Goal: Find specific page/section: Find specific page/section

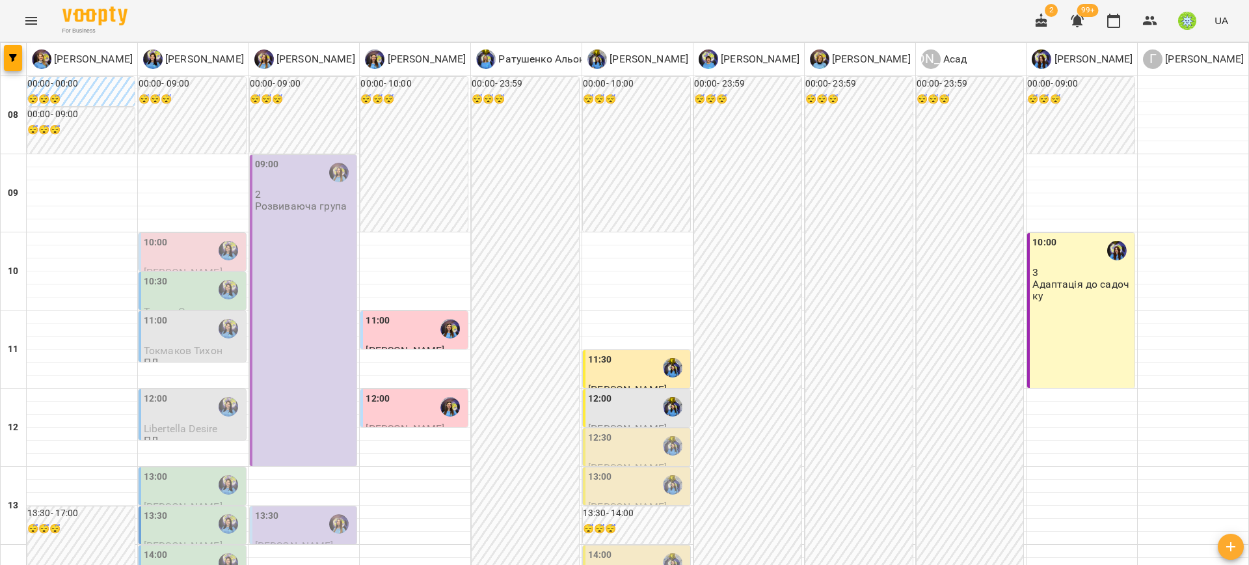
scroll to position [612, 0]
click at [36, 16] on icon "Menu" at bounding box center [31, 21] width 16 height 16
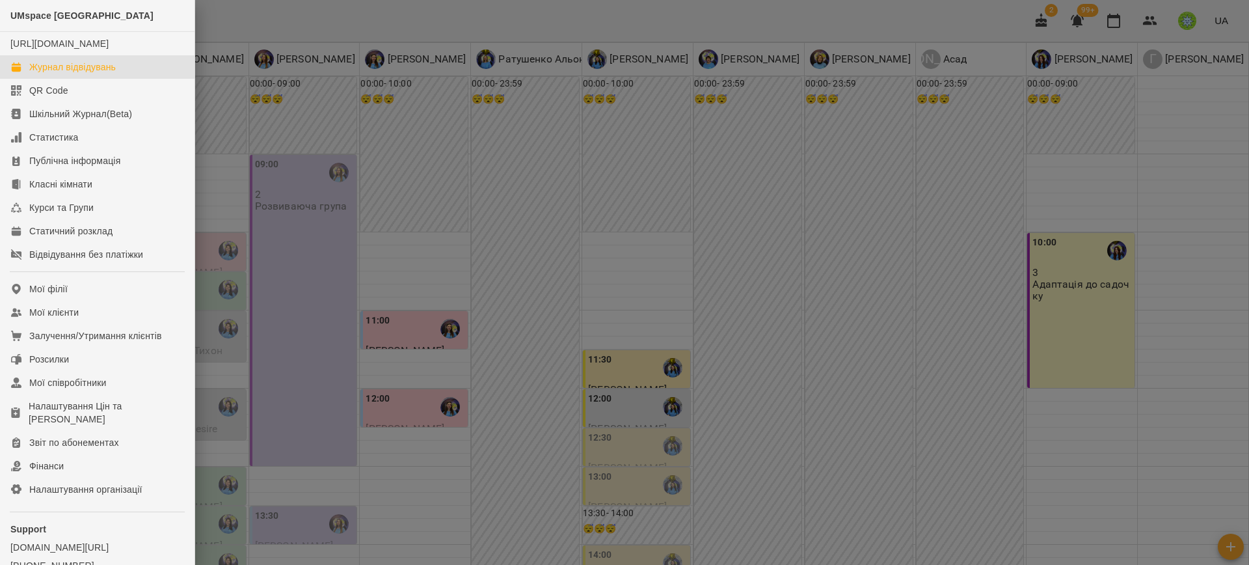
click at [102, 73] on div "Журнал відвідувань" at bounding box center [72, 67] width 87 height 13
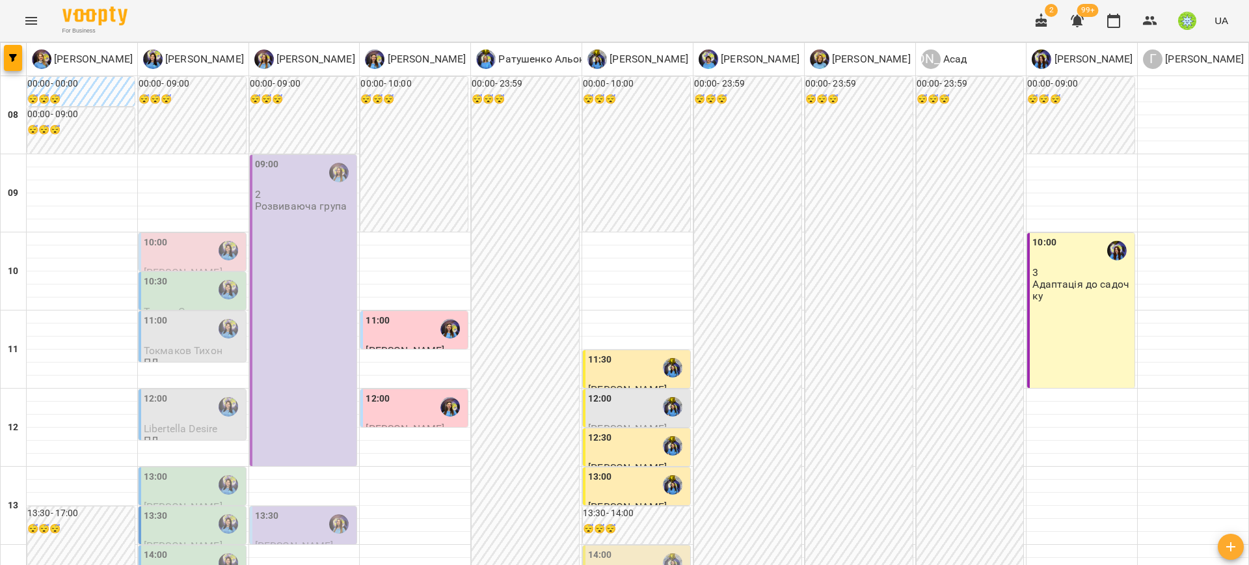
scroll to position [322, 0]
click at [165, 548] on div "14:00" at bounding box center [194, 563] width 100 height 30
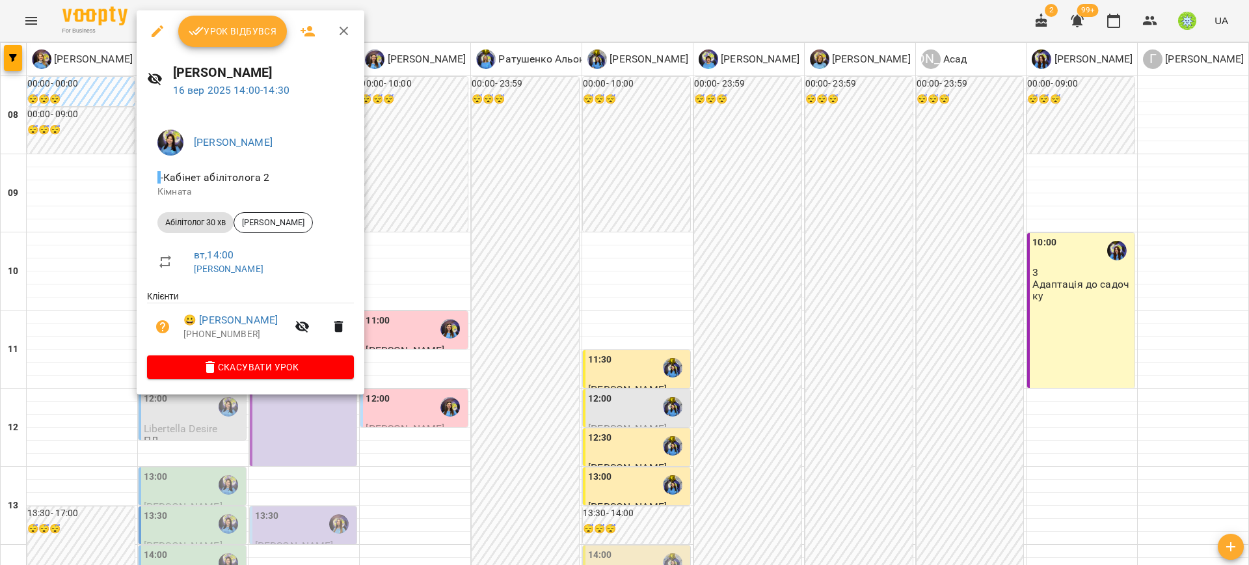
click at [59, 234] on div at bounding box center [624, 282] width 1249 height 565
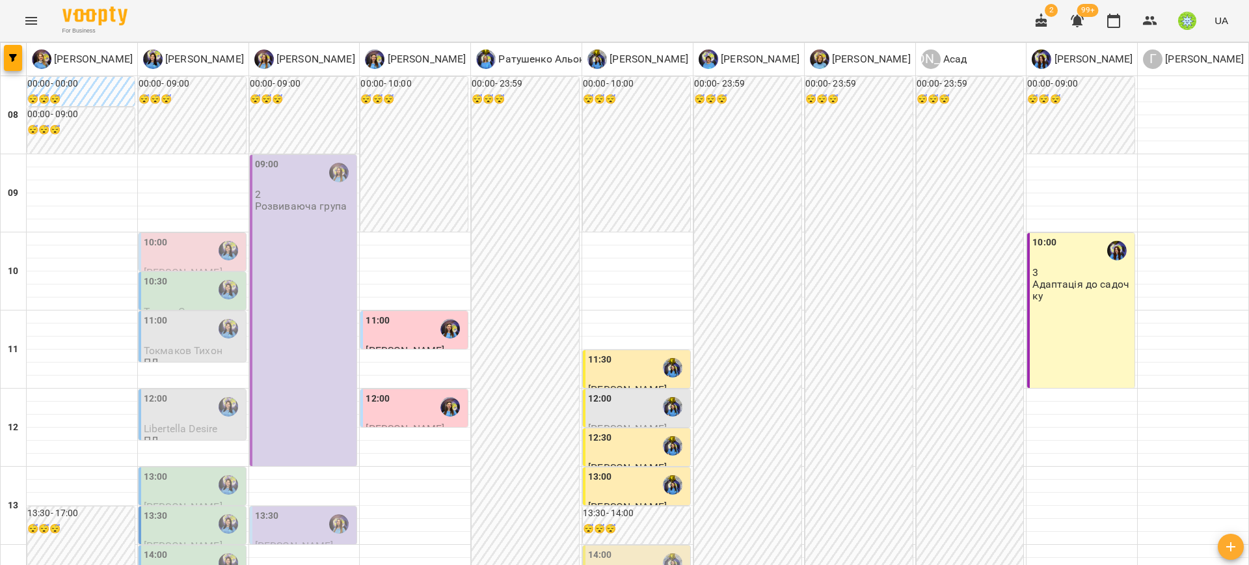
click at [606, 548] on div "14:00" at bounding box center [638, 563] width 100 height 30
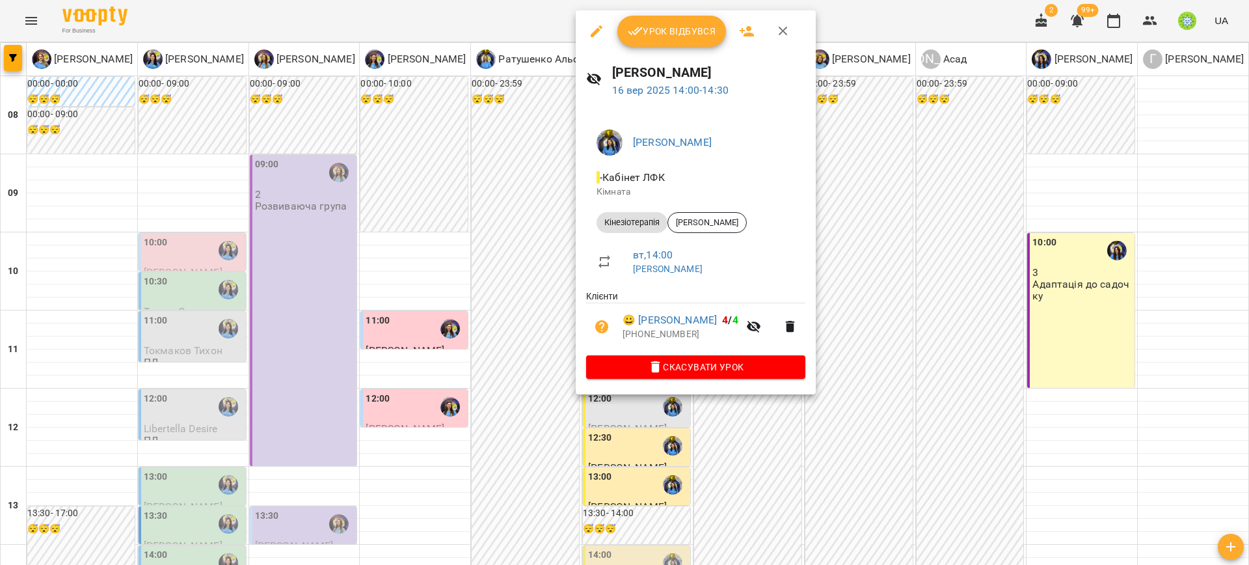
click at [545, 273] on div at bounding box center [624, 282] width 1249 height 565
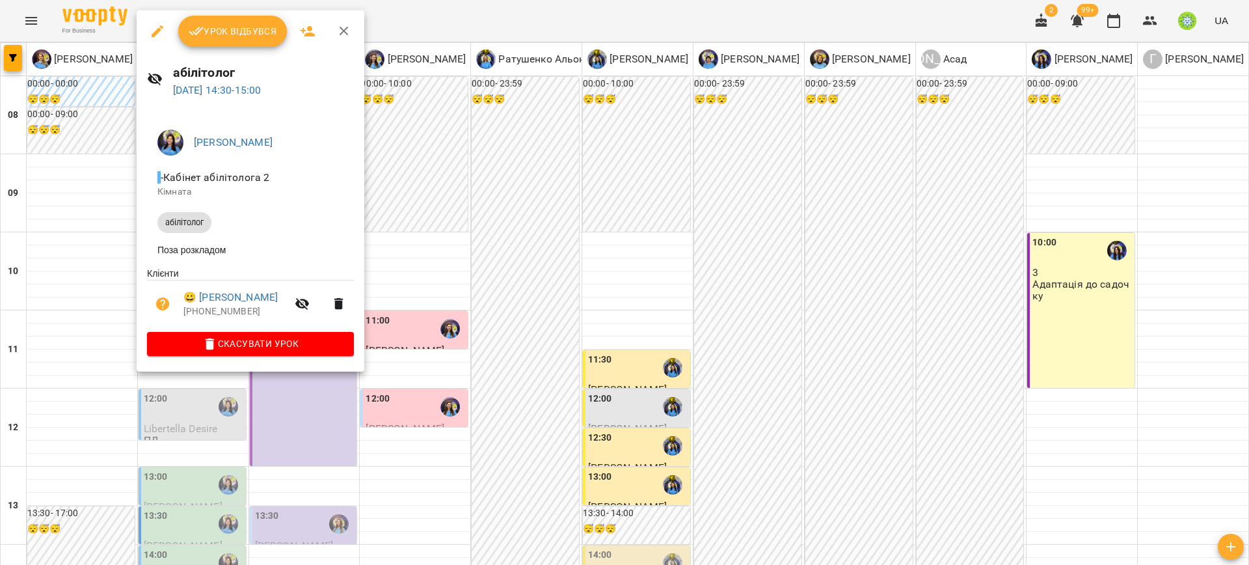
click at [77, 280] on div at bounding box center [624, 282] width 1249 height 565
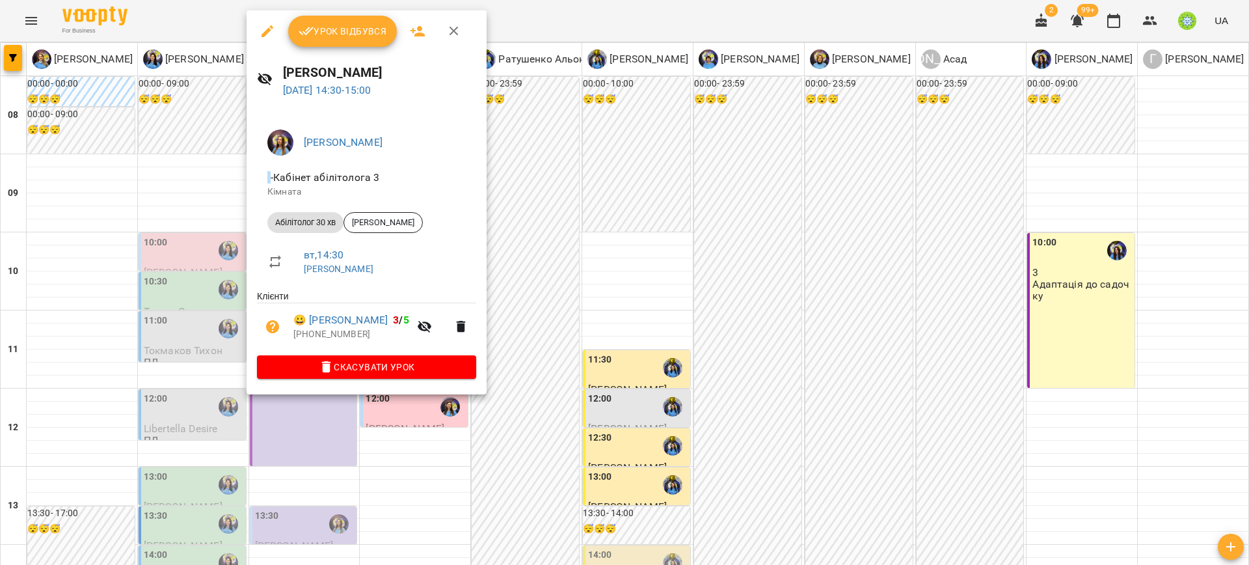
click at [192, 208] on div at bounding box center [624, 282] width 1249 height 565
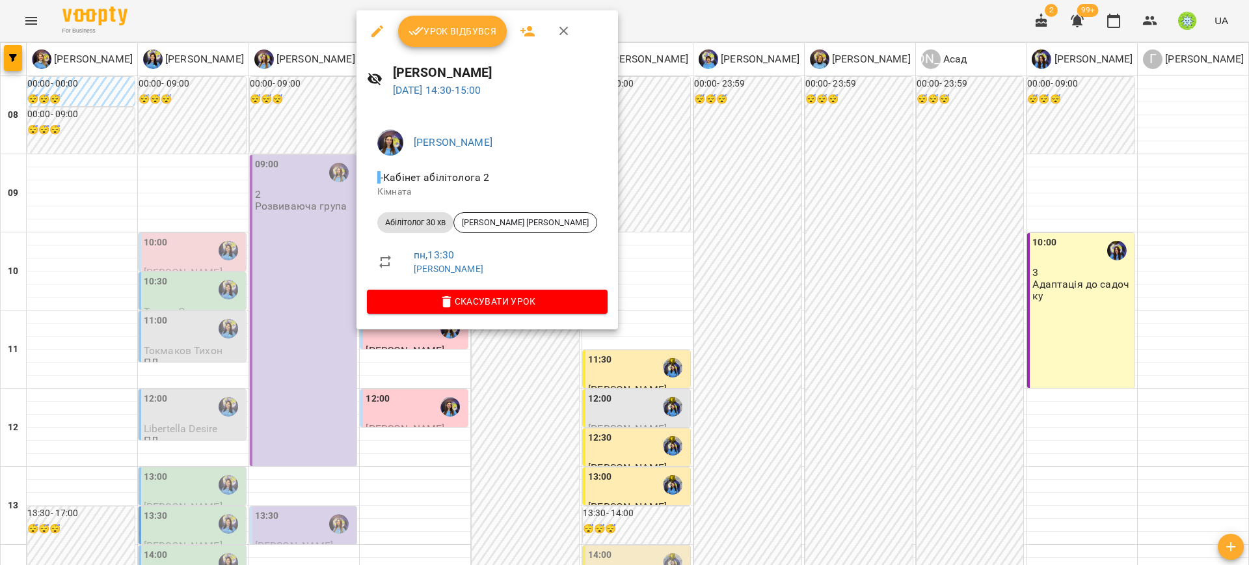
click at [239, 282] on div at bounding box center [624, 282] width 1249 height 565
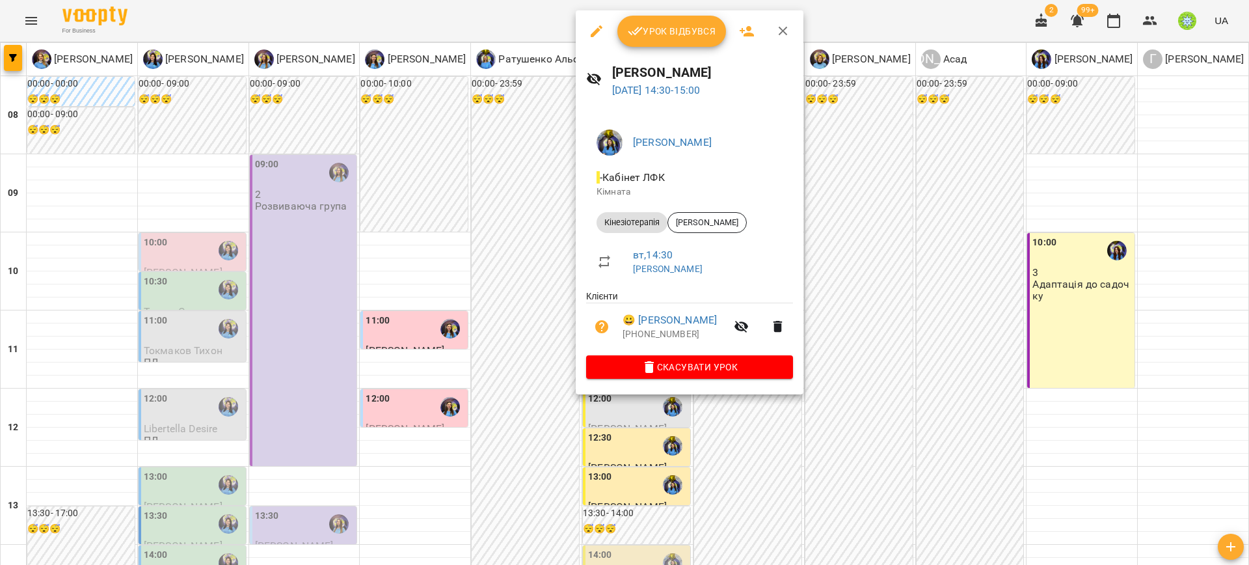
click at [521, 303] on div at bounding box center [624, 282] width 1249 height 565
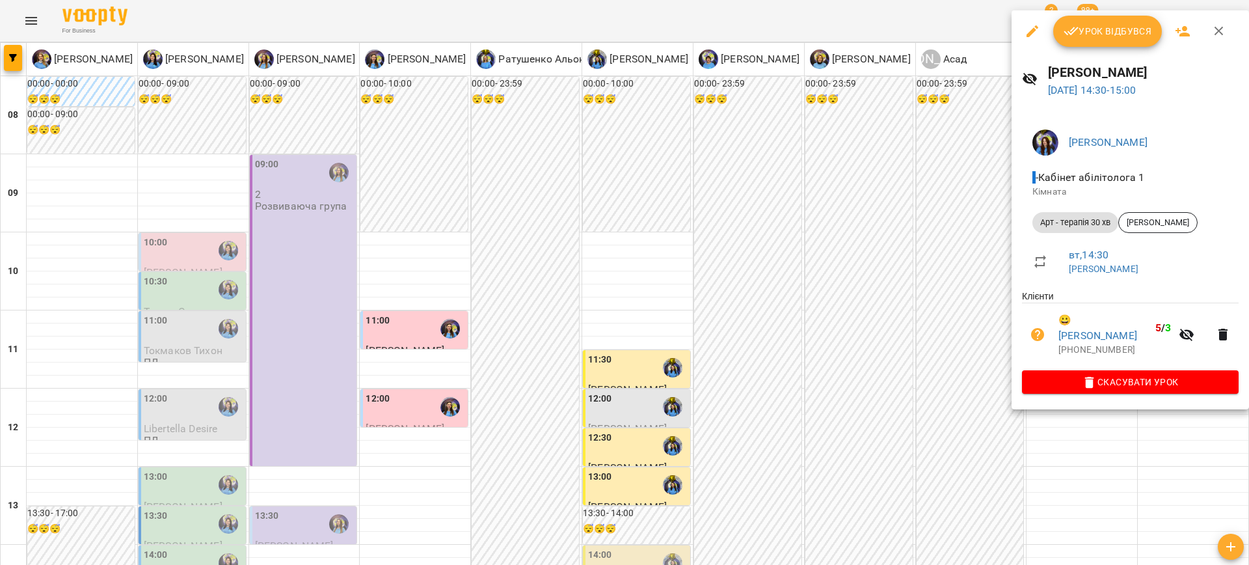
click at [858, 287] on div at bounding box center [624, 282] width 1249 height 565
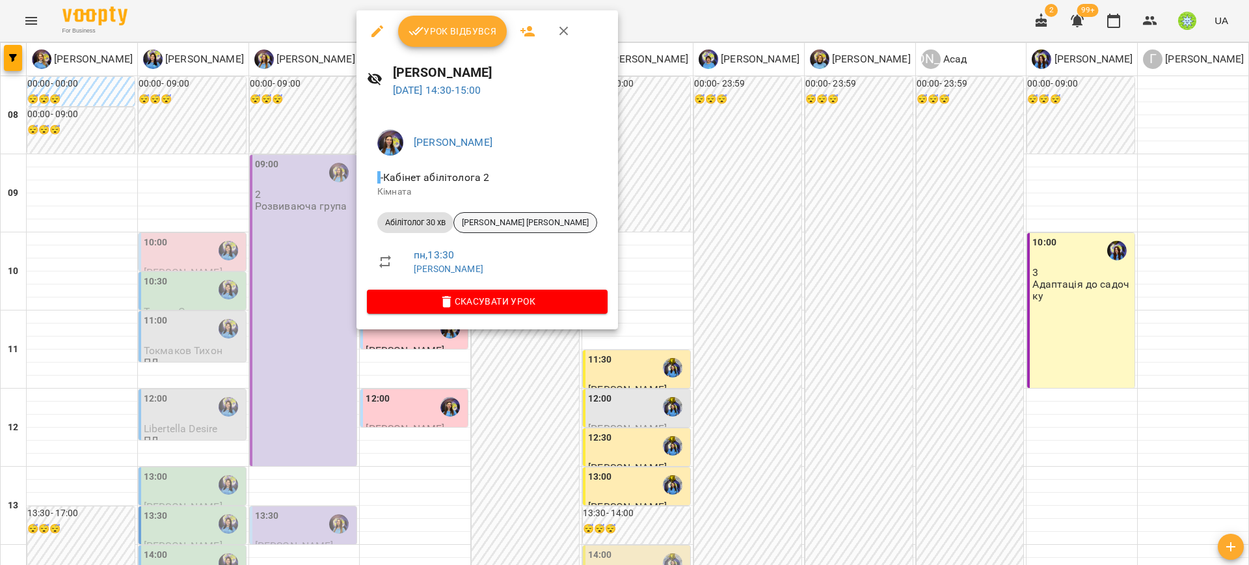
click at [497, 221] on span "[PERSON_NAME] [PERSON_NAME]" at bounding box center [525, 223] width 142 height 12
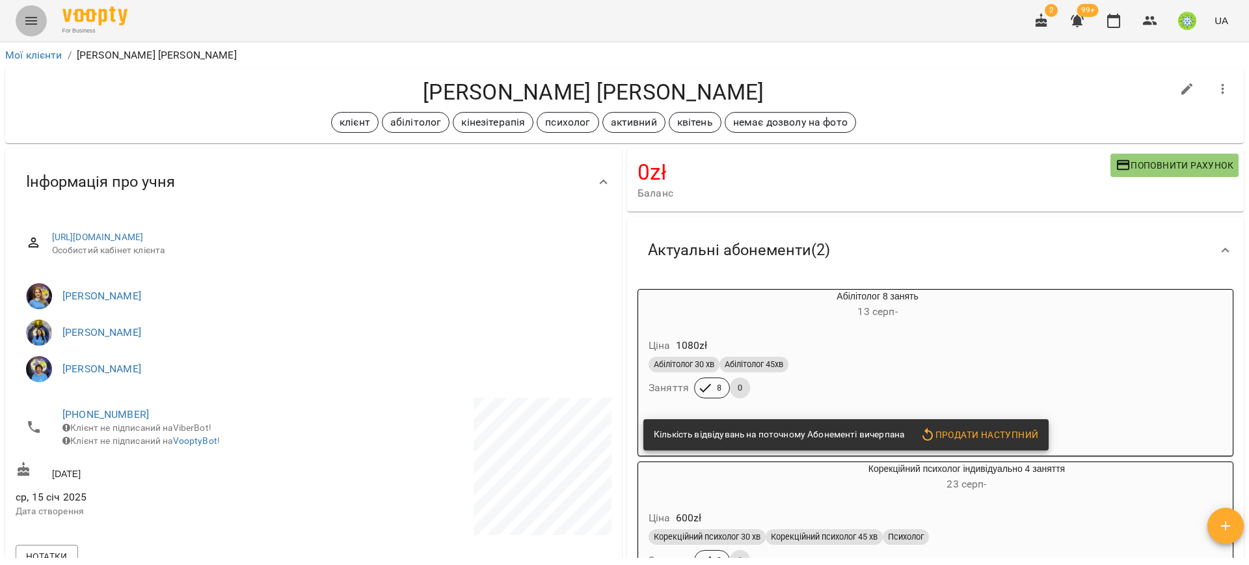
click at [27, 13] on icon "Menu" at bounding box center [31, 21] width 16 height 16
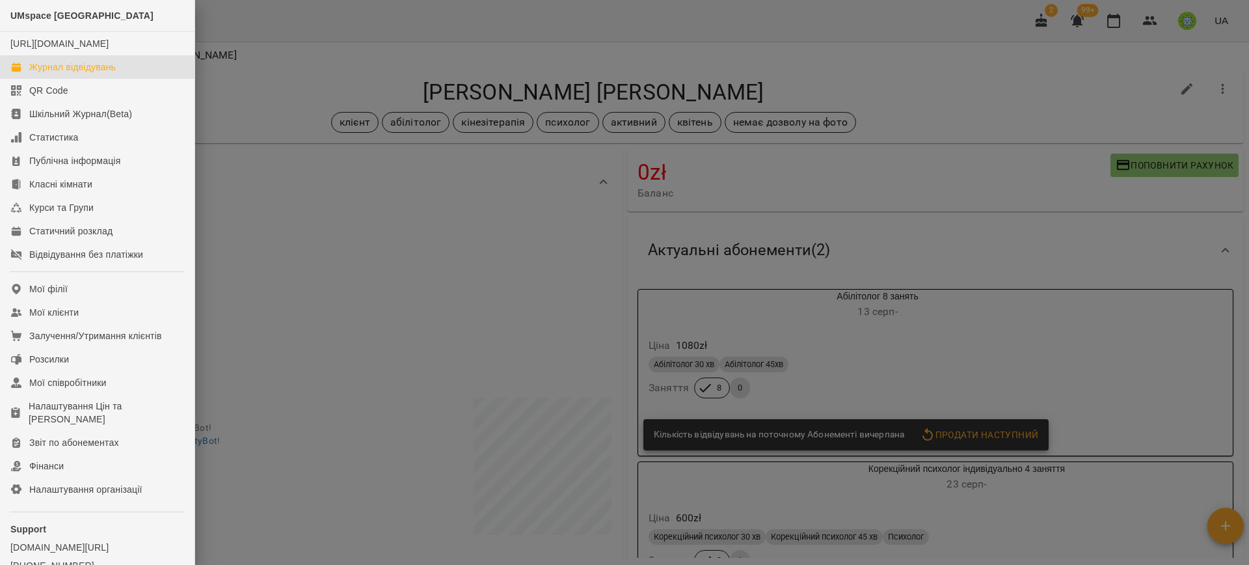
click at [54, 79] on link "Журнал відвідувань" at bounding box center [97, 66] width 195 height 23
